Goal: Task Accomplishment & Management: Manage account settings

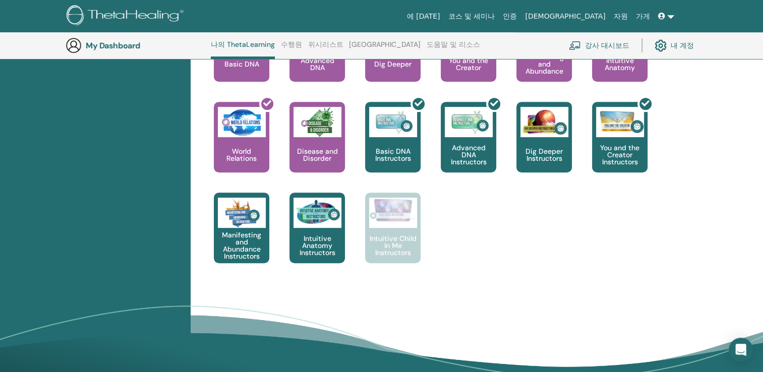
scroll to position [480, 0]
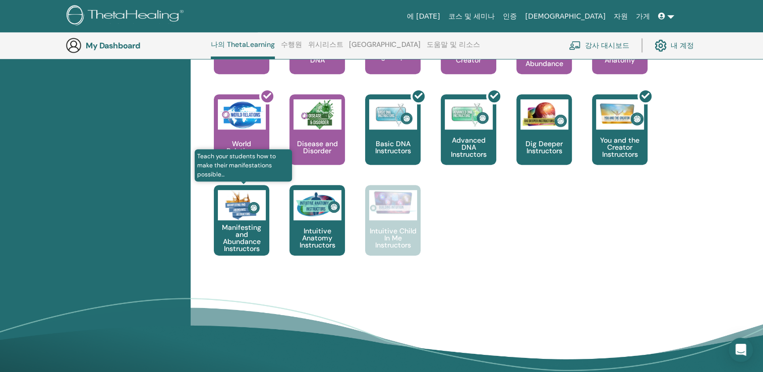
click at [249, 234] on p "Manifesting and Abundance Instructors" at bounding box center [241, 238] width 55 height 28
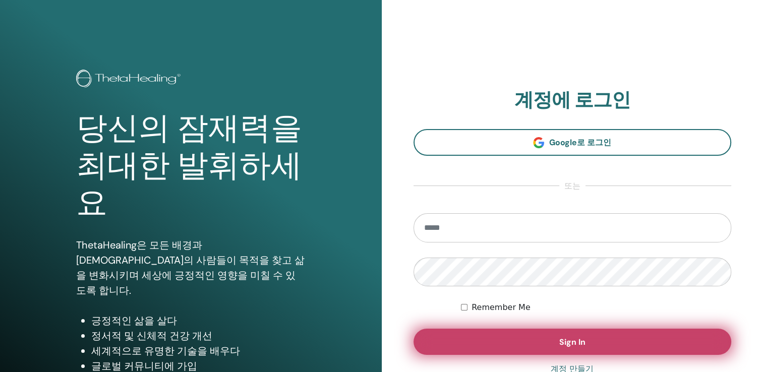
type input "**********"
click at [547, 344] on button "Sign In" at bounding box center [573, 342] width 318 height 26
click at [556, 344] on button "Sign In" at bounding box center [573, 342] width 318 height 26
type input "**********"
click at [664, 346] on button "Sign In" at bounding box center [573, 342] width 318 height 26
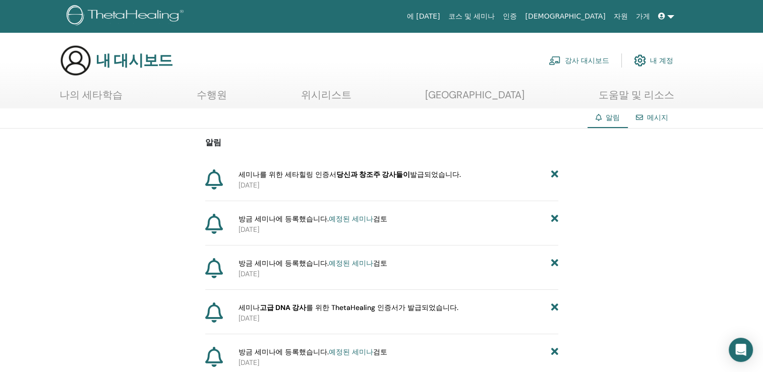
click at [604, 62] on font "강사 대시보드" at bounding box center [587, 60] width 44 height 9
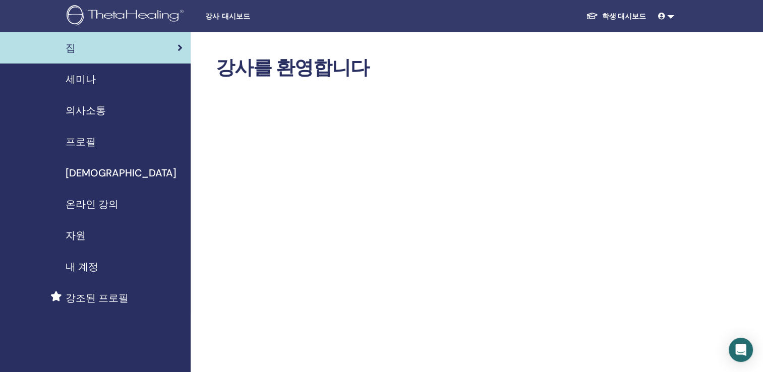
click at [663, 16] on icon at bounding box center [661, 16] width 7 height 7
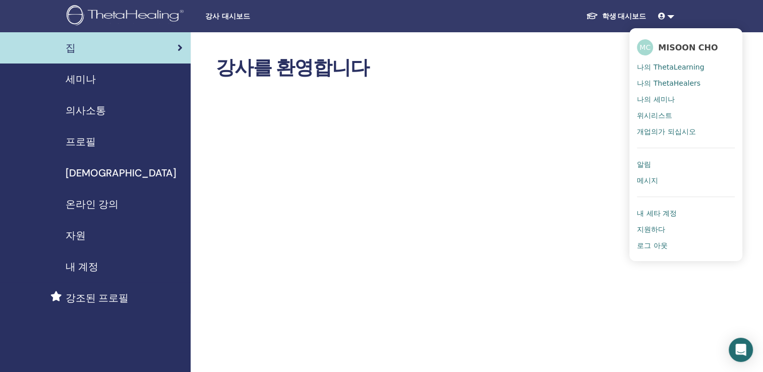
click at [674, 65] on span "나의 ThetaLearning" at bounding box center [670, 67] width 67 height 9
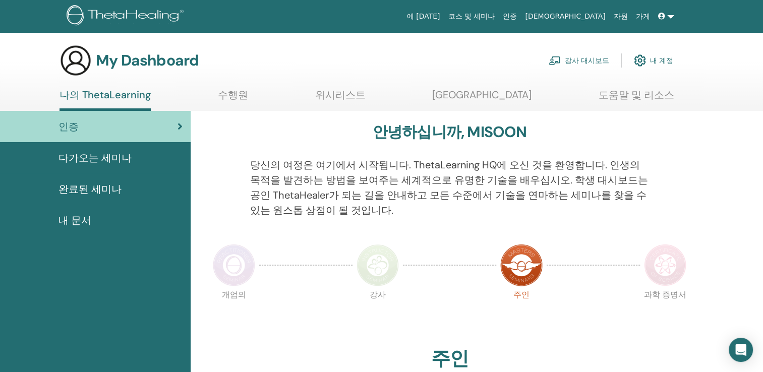
click at [117, 188] on div "완료된 세미나" at bounding box center [95, 189] width 175 height 15
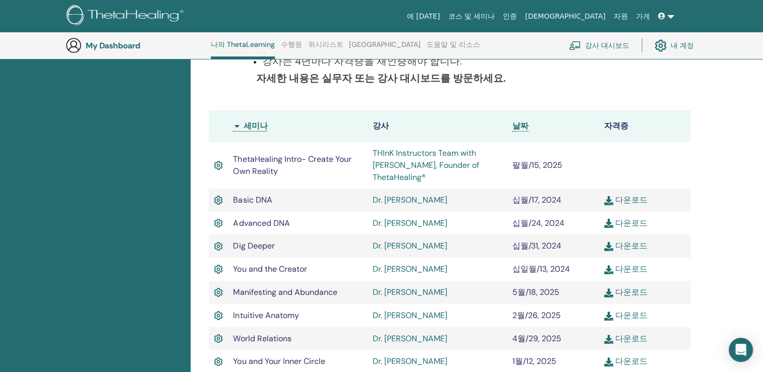
scroll to position [228, 0]
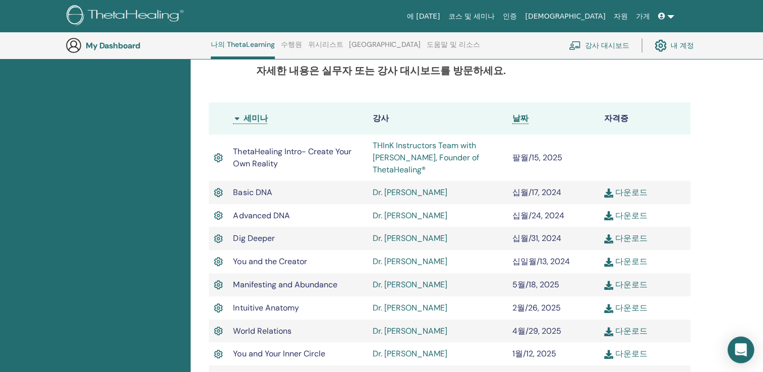
click at [737, 346] on icon "Open Intercom Messenger" at bounding box center [741, 350] width 12 height 13
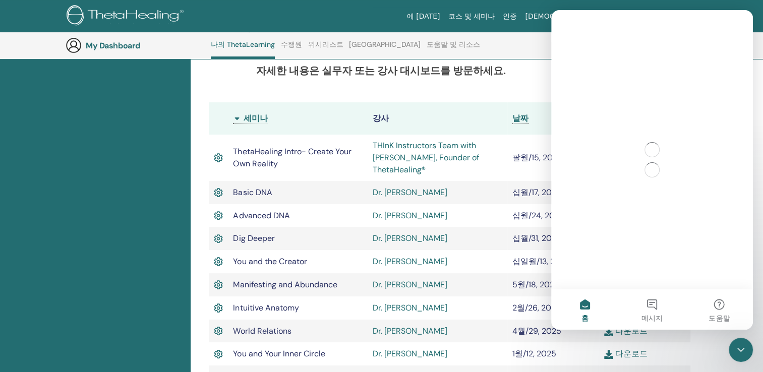
scroll to position [0, 0]
click at [728, 349] on div "Intercom 메신저 닫기" at bounding box center [739, 348] width 24 height 24
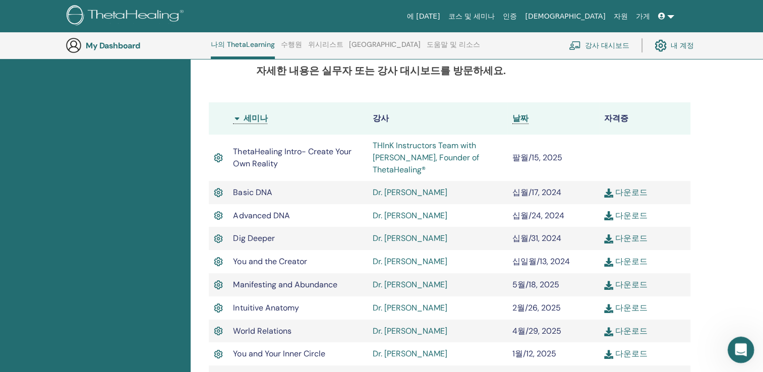
click at [728, 349] on div "Intercom 메신저 열기" at bounding box center [739, 348] width 33 height 33
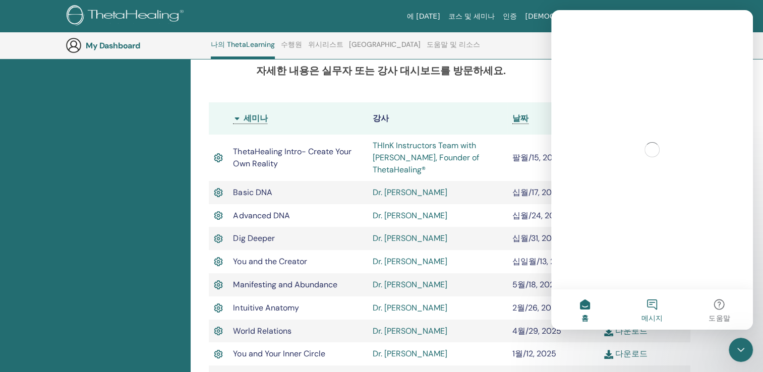
click at [650, 302] on button "메시지" at bounding box center [651, 310] width 67 height 40
click at [582, 309] on button "홈" at bounding box center [584, 310] width 67 height 40
click at [649, 306] on button "메시지" at bounding box center [651, 310] width 67 height 40
click at [735, 23] on div "닫기" at bounding box center [737, 23] width 18 height 18
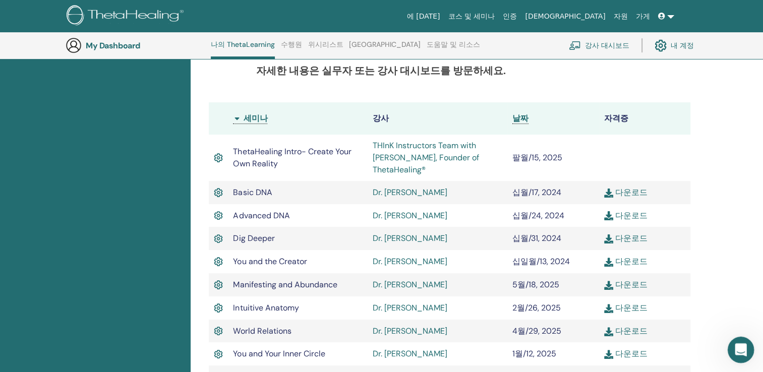
click at [739, 348] on icon "Intercom 메신저 열기" at bounding box center [739, 348] width 17 height 17
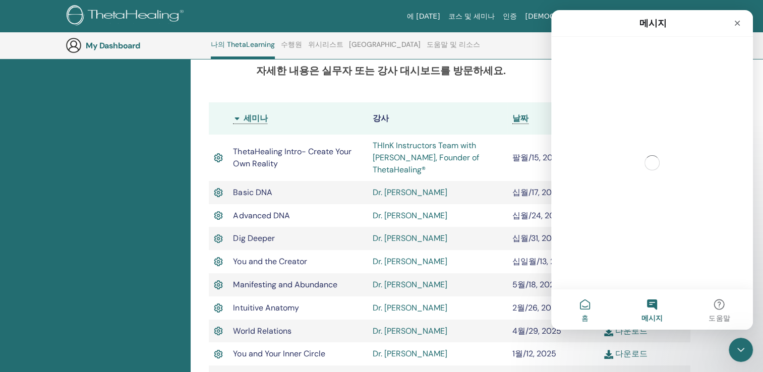
click at [586, 312] on button "홈" at bounding box center [584, 310] width 67 height 40
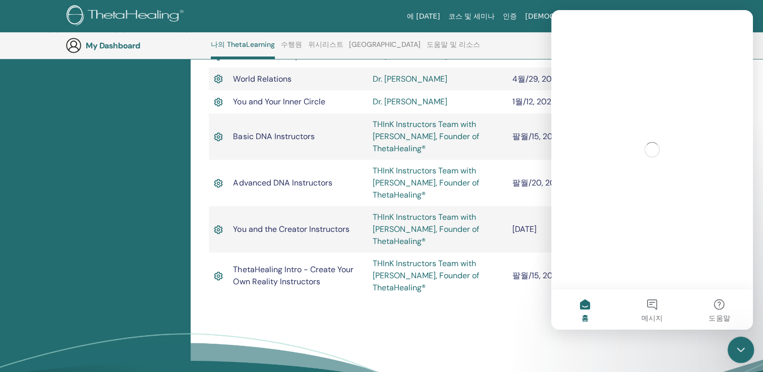
click at [734, 352] on icon "Intercom 메신저 닫기" at bounding box center [739, 349] width 12 height 12
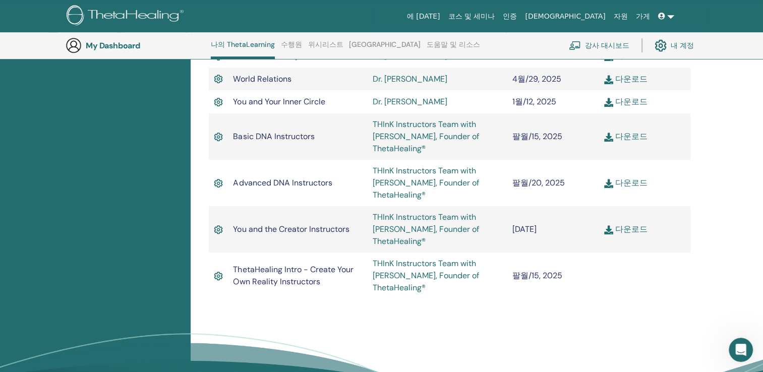
click at [682, 44] on link "내 계정" at bounding box center [674, 45] width 39 height 22
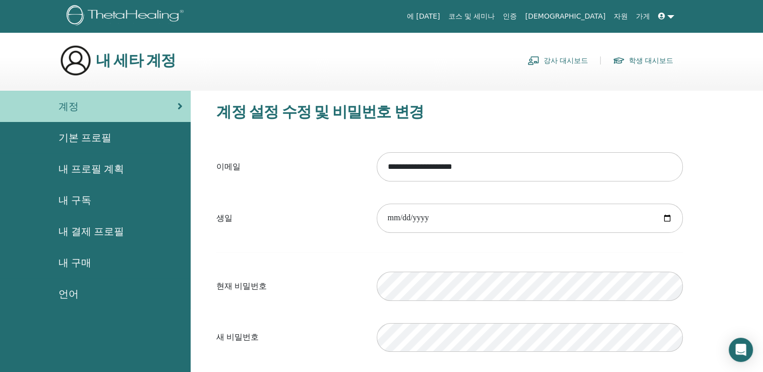
click at [99, 137] on span "기본 프로필" at bounding box center [85, 137] width 53 height 15
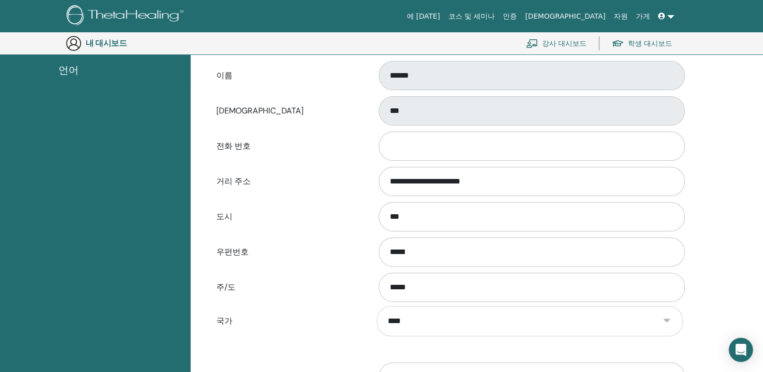
scroll to position [274, 0]
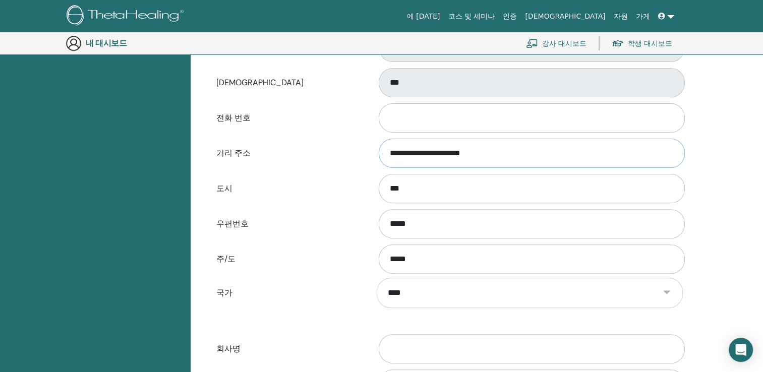
click at [486, 152] on input "**********" at bounding box center [532, 153] width 306 height 29
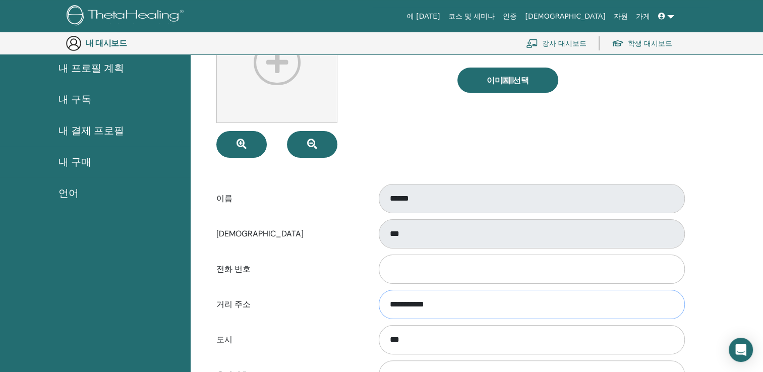
scroll to position [375, 0]
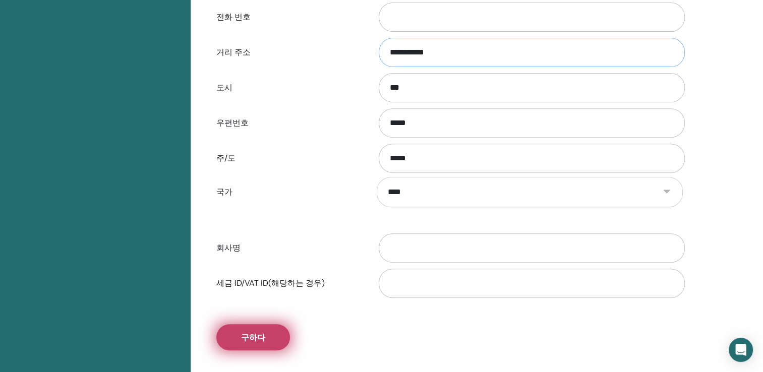
type input "**********"
click at [271, 335] on button "구하다" at bounding box center [253, 337] width 74 height 26
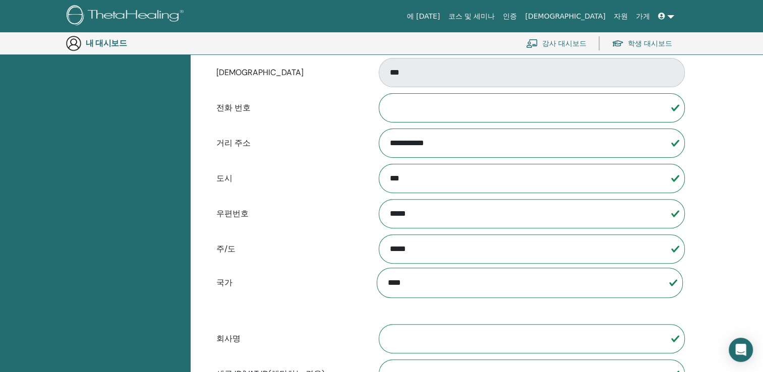
scroll to position [174, 0]
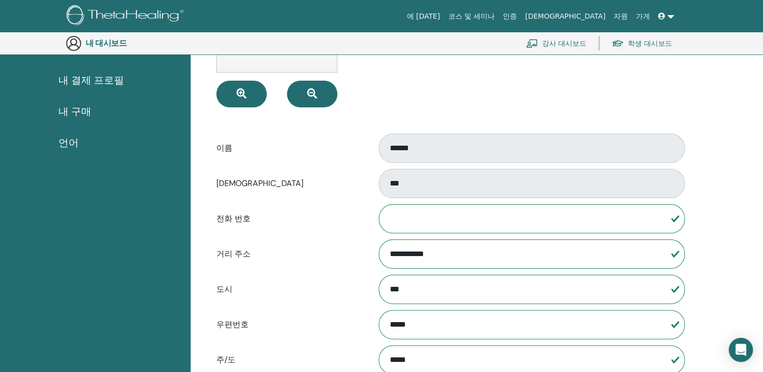
click at [664, 15] on icon at bounding box center [661, 16] width 7 height 7
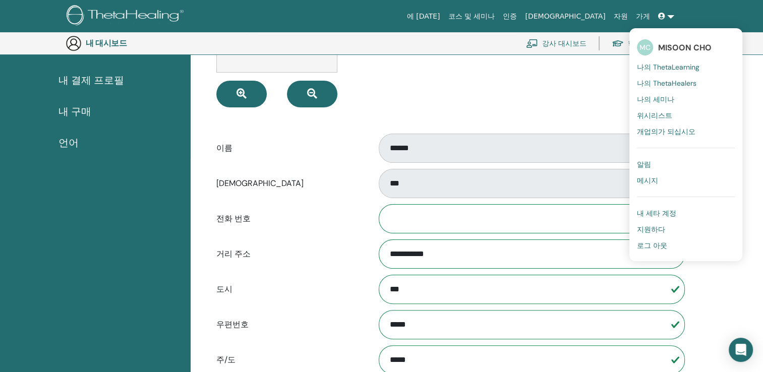
click at [664, 67] on span "나의 ThetaLearning" at bounding box center [668, 67] width 63 height 9
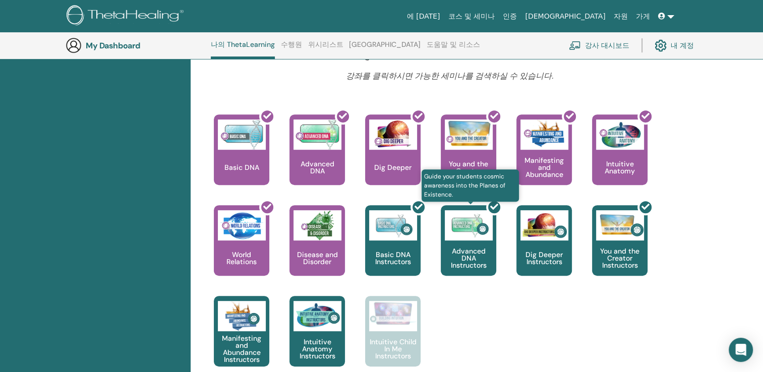
scroll to position [480, 0]
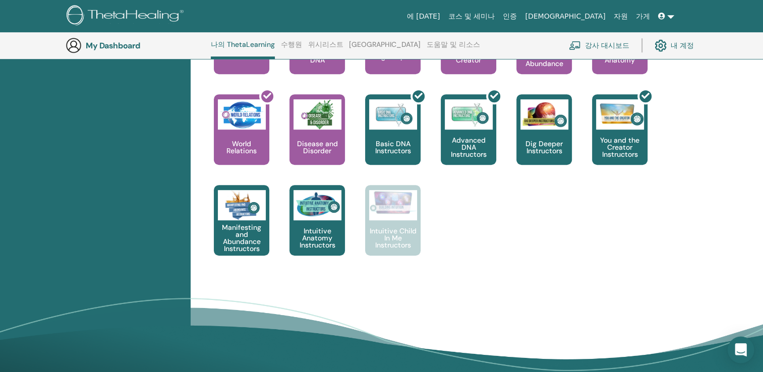
click at [736, 352] on icon "Open Intercom Messenger" at bounding box center [741, 350] width 12 height 13
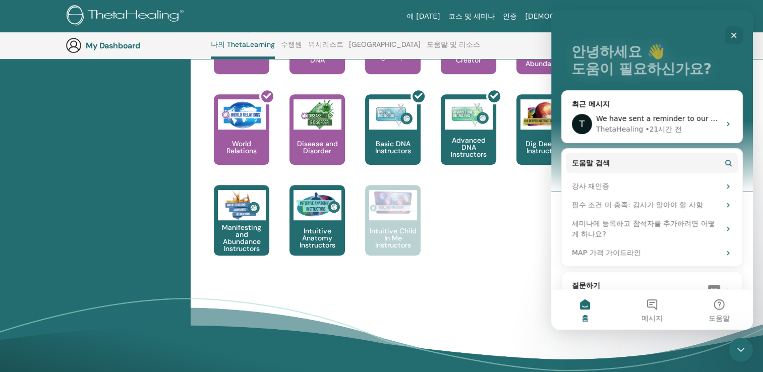
scroll to position [64, 0]
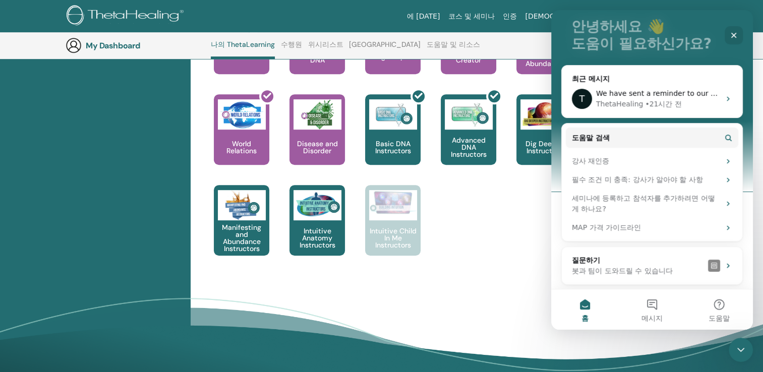
drag, startPoint x: 751, startPoint y: 224, endPoint x: 1312, endPoint y: 334, distance: 571.6
click at [724, 98] on icon "Intercom 메신저" at bounding box center [728, 99] width 8 height 8
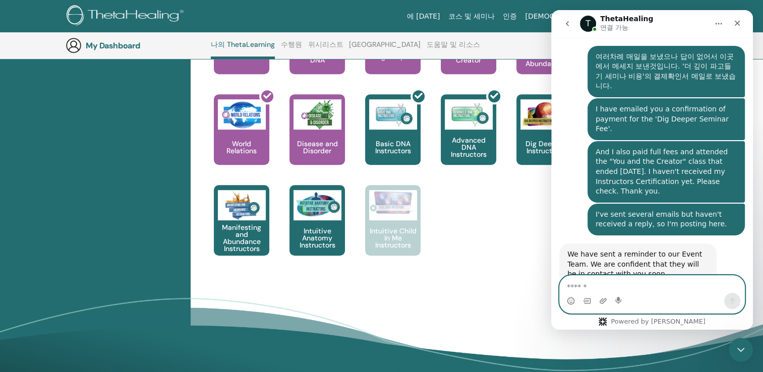
scroll to position [552, 0]
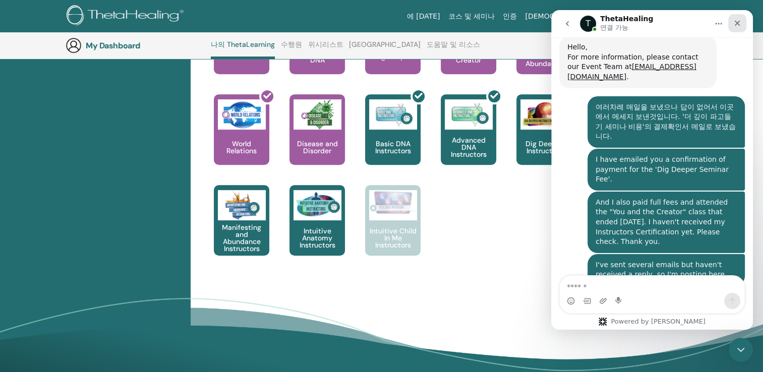
click at [738, 25] on icon "닫기" at bounding box center [738, 24] width 6 height 6
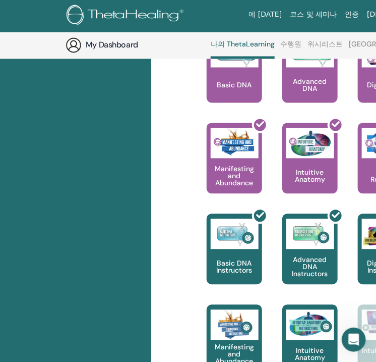
scroll to position [613, 0]
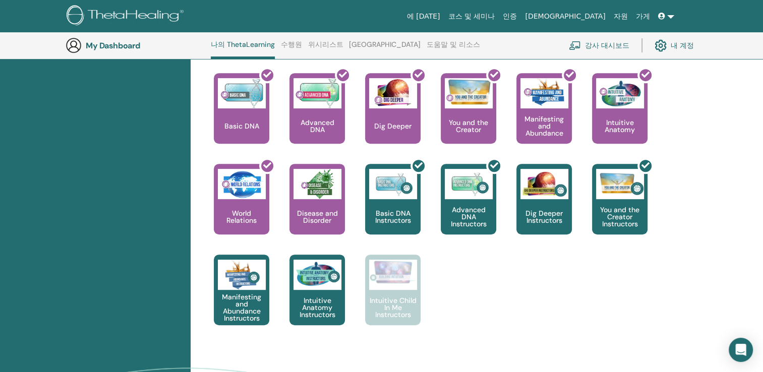
scroll to position [379, 0]
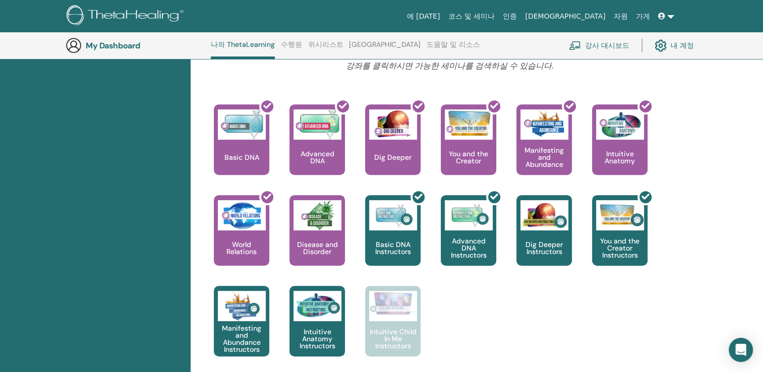
click at [676, 47] on link "내 계정" at bounding box center [674, 45] width 39 height 22
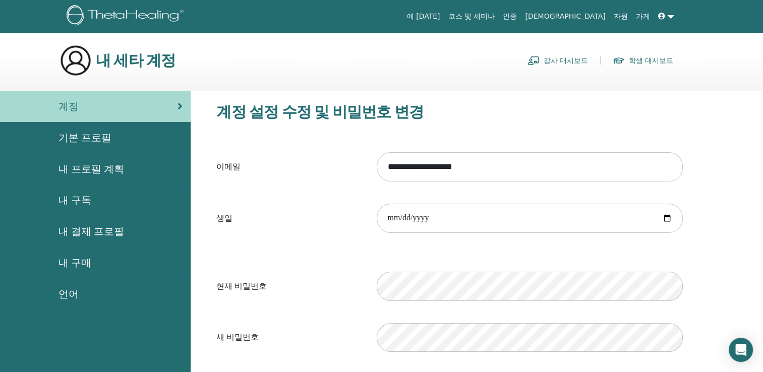
click at [95, 226] on span "내 결제 프로필" at bounding box center [92, 231] width 66 height 15
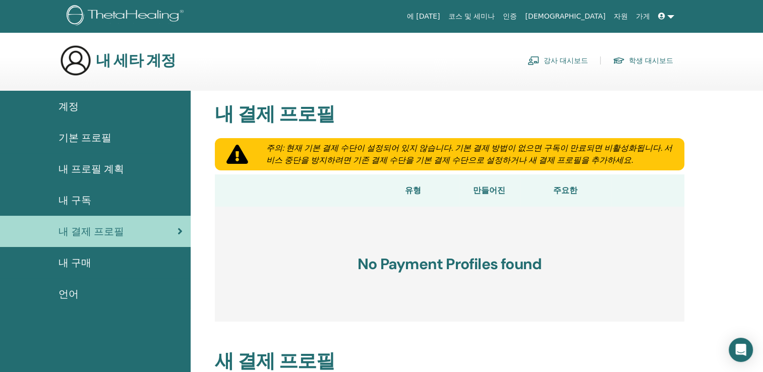
click at [75, 292] on span "언어" at bounding box center [69, 294] width 20 height 15
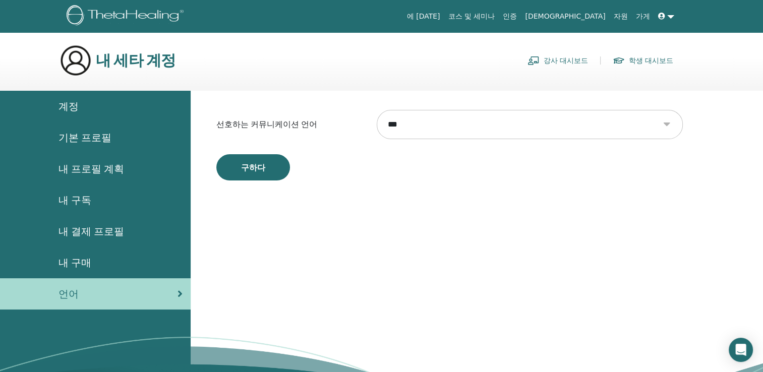
click at [85, 194] on span "내 구독" at bounding box center [75, 200] width 33 height 15
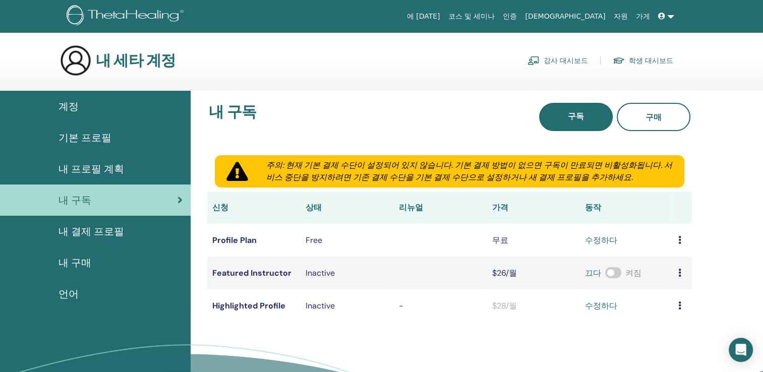
click at [85, 174] on span "내 프로필 계획" at bounding box center [92, 168] width 66 height 15
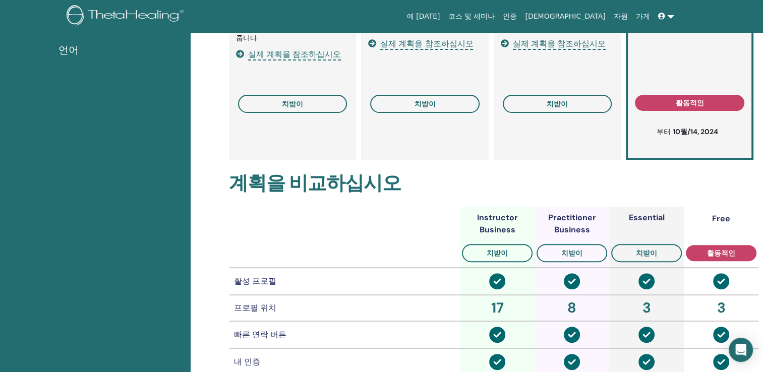
scroll to position [274, 0]
